Goal: Check status: Check status

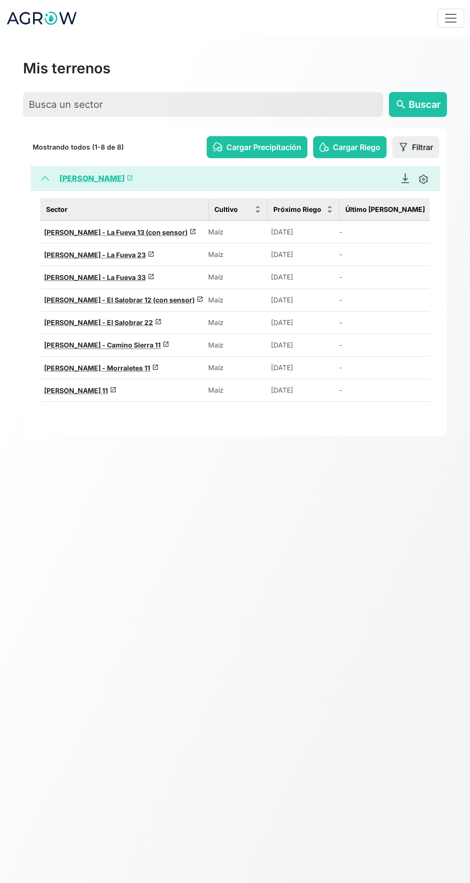
click at [125, 252] on span "[PERSON_NAME] - La Fueva 23" at bounding box center [95, 255] width 102 height 8
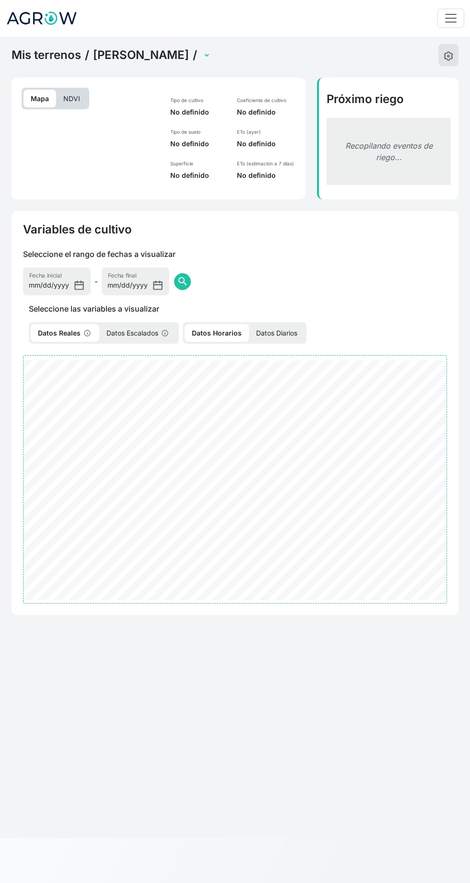
select select "2611"
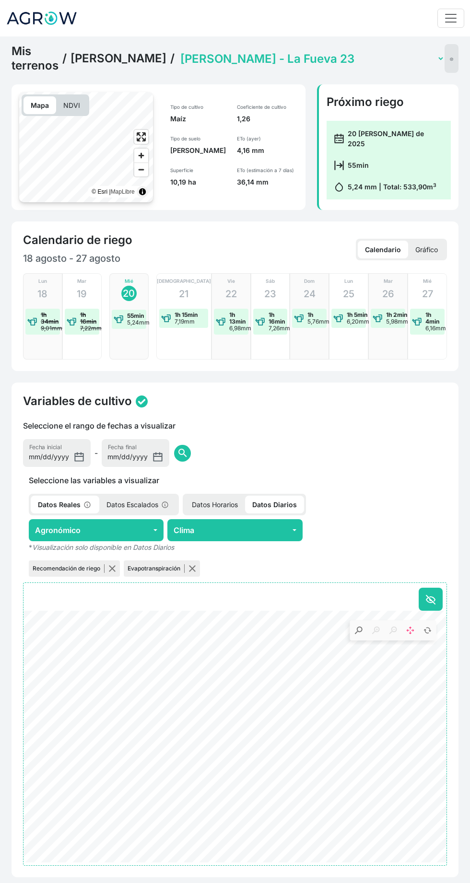
click at [139, 498] on p "Datos Escalados" at bounding box center [138, 505] width 78 height 18
click at [65, 498] on p "Datos Reales" at bounding box center [64, 505] width 67 height 18
